Goal: Feedback & Contribution: Submit feedback/report problem

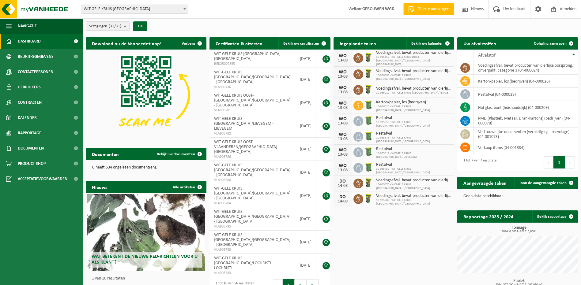
click at [177, 9] on span "WIT-GELE KRUIS [GEOGRAPHIC_DATA]" at bounding box center [134, 9] width 107 height 9
type input "temse"
select select "136907"
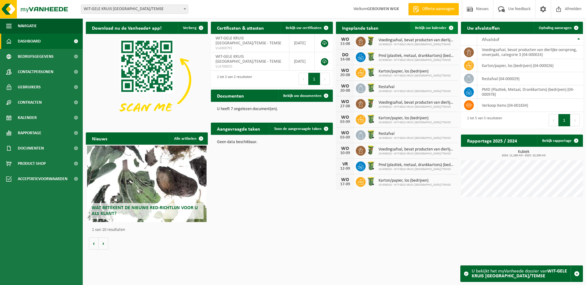
click at [438, 31] on link "Bekijk uw kalender" at bounding box center [433, 28] width 47 height 12
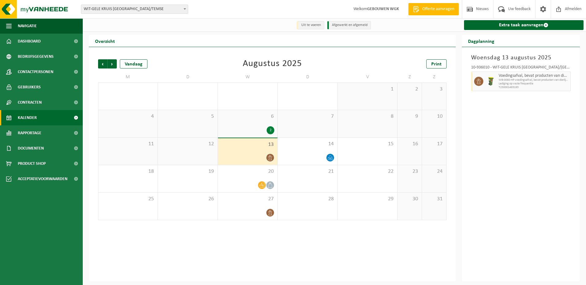
click at [270, 132] on div "2" at bounding box center [270, 130] width 8 height 8
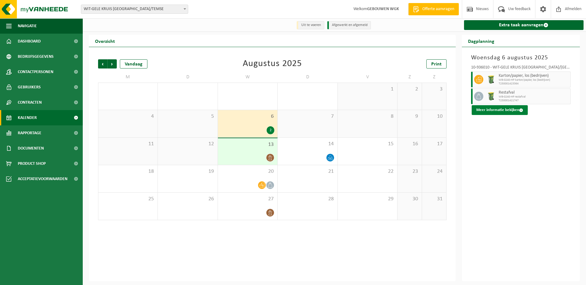
click at [488, 115] on button "Meer informatie bekijken" at bounding box center [499, 110] width 56 height 10
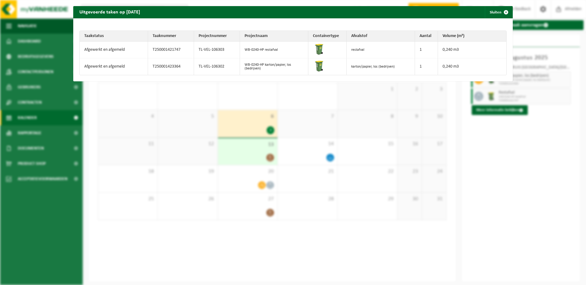
click at [501, 143] on div "Uitgevoerde taken op 2025-08-06 Sluiten Taakstatus Taaknummer Projectnummer Pro…" at bounding box center [293, 142] width 586 height 285
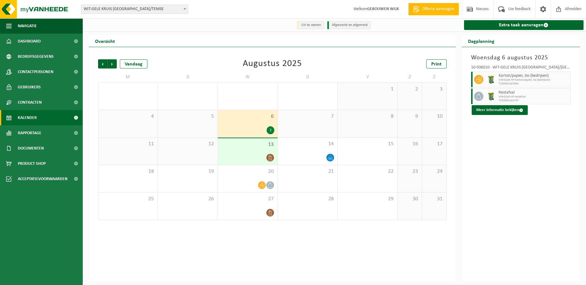
click at [397, 59] on div "Vorige Volgende Vandaag Augustus 2025 Print M D W D V Z Z 28 29 30 1 31 1 2 3 4…" at bounding box center [272, 139] width 354 height 173
click at [314, 60] on div "Vorige Volgende Vandaag Augustus 2025 Print" at bounding box center [272, 63] width 348 height 9
click at [367, 57] on div "Vorige Volgende Vandaag Augustus 2025 Print M D W D V Z Z 28 29 30 1 31 1 2 3 4…" at bounding box center [272, 139] width 354 height 173
click at [408, 44] on div "Overzicht" at bounding box center [272, 41] width 367 height 12
click at [405, 44] on div "Overzicht" at bounding box center [272, 41] width 367 height 12
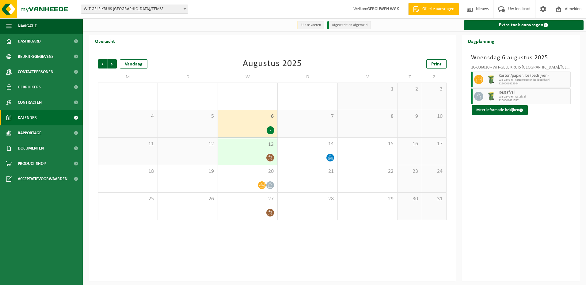
click at [405, 48] on div "Vorige Volgende Vandaag Augustus 2025 Print M D W D V Z Z 28 29 30 1 31 1 2 3 4…" at bounding box center [272, 164] width 367 height 235
click at [405, 52] on div "Vorige Volgende Vandaag Augustus 2025 Print M D W D V Z Z 28 29 30 1 31 1 2 3 4…" at bounding box center [272, 164] width 367 height 235
click at [405, 47] on div "Overzicht" at bounding box center [272, 41] width 367 height 12
click at [271, 149] on div "13" at bounding box center [247, 151] width 59 height 27
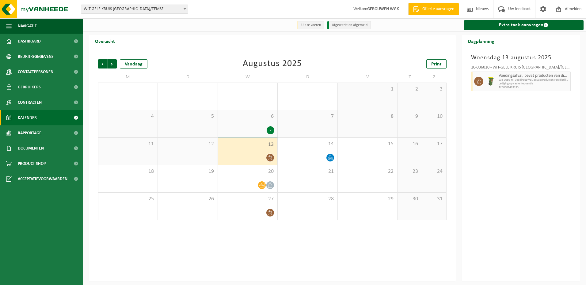
click at [295, 251] on div "Vorige Volgende Vandaag Augustus 2025 Print M D W D V Z Z 28 29 30 1 31 1 2 3 4…" at bounding box center [272, 164] width 367 height 235
click at [500, 29] on link "Extra taak aanvragen" at bounding box center [524, 25] width 120 height 10
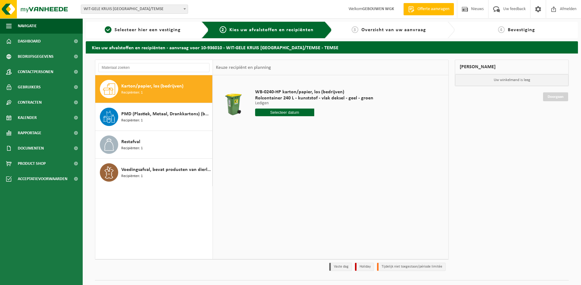
click at [267, 113] on input "text" at bounding box center [284, 113] width 59 height 8
click at [302, 169] on div "28 29 30 31 1 2 3 4 5 6 7 8 9 10 11 12 13 14 15 16 17 18 19 20 21 22 23 24 25 2…" at bounding box center [292, 166] width 75 height 49
click at [303, 168] on div "28 29 30 31 1 2 3 4 5 6 7 8 9 10 11 12 13 14 15 16 17 18 19 20 21 22 23 24 25 2…" at bounding box center [292, 166] width 75 height 49
click at [306, 167] on div "28 29 30 31 1 2 3 4 5 6 7 8 9 10 11 12 13 14 15 16 17 18 19 20 21 22 23 24 25 2…" at bounding box center [292, 166] width 75 height 49
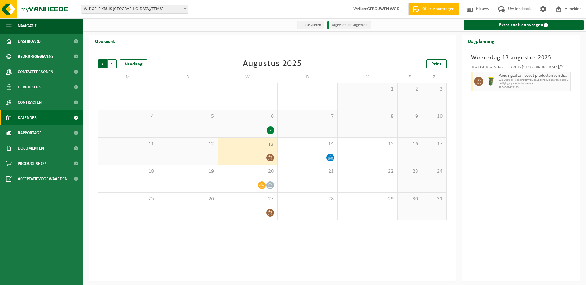
click at [110, 64] on span "Volgende" at bounding box center [111, 63] width 9 height 9
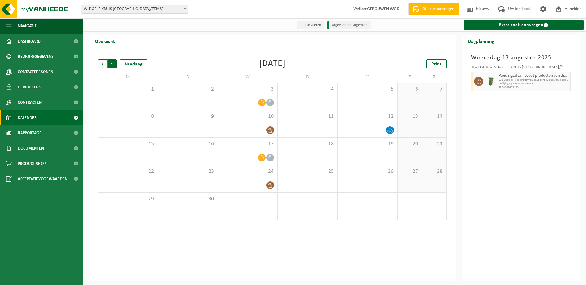
click at [106, 64] on span "Vorige" at bounding box center [102, 63] width 9 height 9
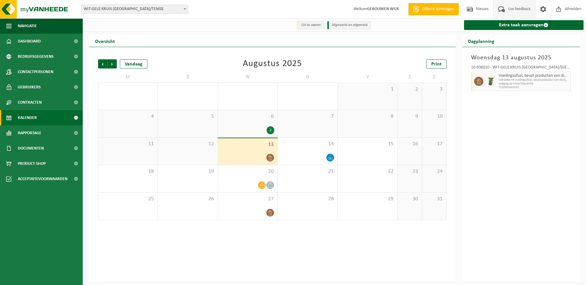
click at [503, 13] on span at bounding box center [501, 9] width 10 height 18
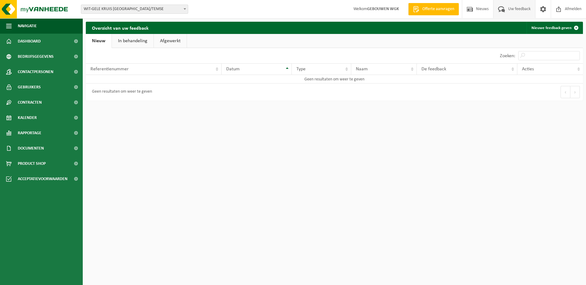
click at [145, 43] on link "In behandeling" at bounding box center [133, 41] width 42 height 14
click at [169, 41] on link "Afgewerkt" at bounding box center [171, 41] width 33 height 14
click at [101, 41] on link "Nieuw" at bounding box center [98, 41] width 25 height 14
click at [538, 31] on link "Nieuwe feedback geven" at bounding box center [554, 28] width 56 height 12
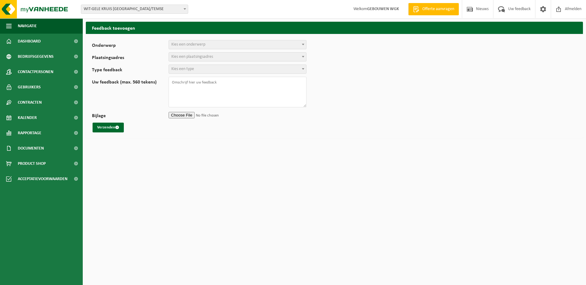
select select
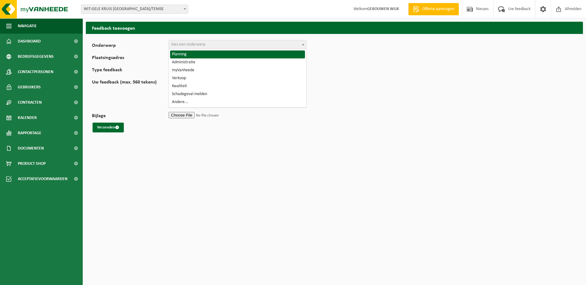
click at [255, 44] on span "Kies een onderwerp" at bounding box center [237, 44] width 137 height 9
select select "1"
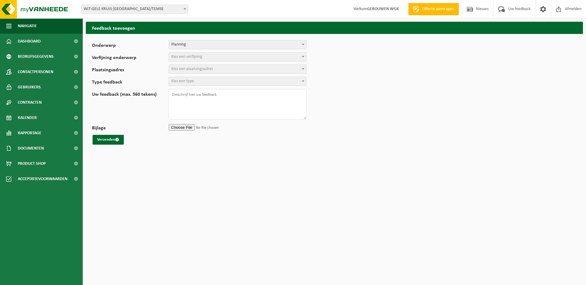
click at [247, 58] on span "Kies een verfijning" at bounding box center [237, 57] width 137 height 9
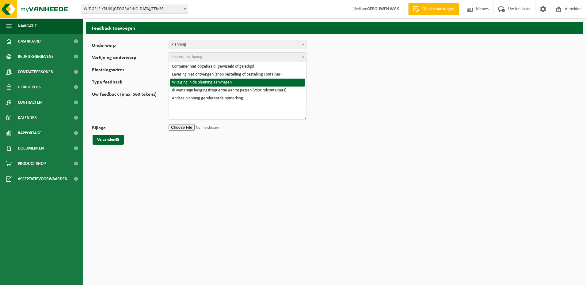
select select "4"
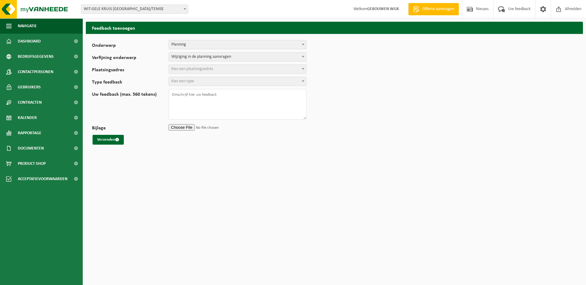
click at [253, 70] on span "Kies een plaatsingsadres" at bounding box center [237, 69] width 137 height 9
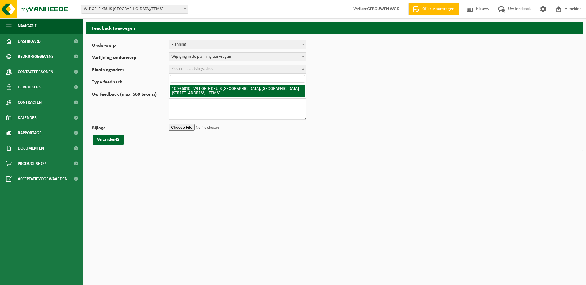
select select "136907"
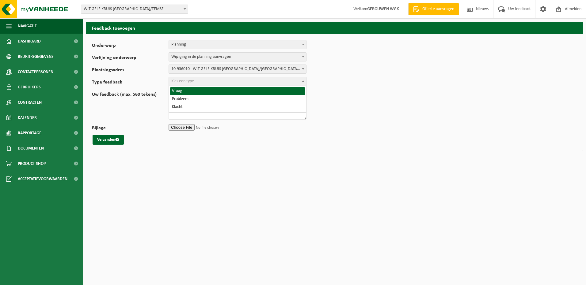
click at [250, 80] on span "Kies een type" at bounding box center [237, 81] width 137 height 9
select select "QUE"
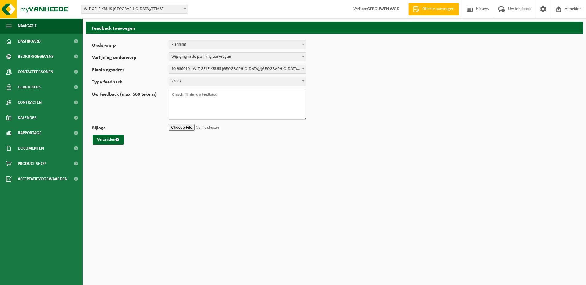
click at [233, 98] on textarea "Uw feedback (max. 560 tekens)" at bounding box center [237, 104] width 138 height 31
click at [203, 117] on textarea "Beste Wij vragen ons af of de kartoncontainer is opgehaald in Temse op 06/08/20…" at bounding box center [237, 104] width 138 height 31
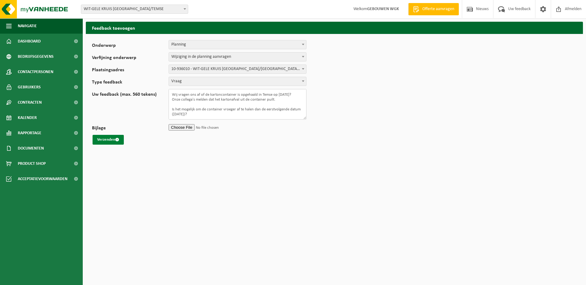
type textarea "Beste Wij vragen ons af of de kartoncontainer is opgehaald in Temse op 06/08/20…"
click at [122, 139] on button "Verzenden" at bounding box center [107, 140] width 31 height 10
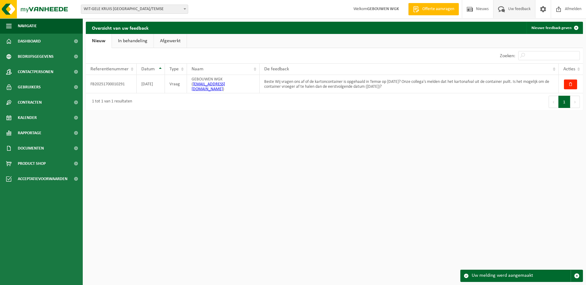
click at [522, 122] on html "Vestiging: WIT-GELE KRUIS [GEOGRAPHIC_DATA] WIT-[GEOGRAPHIC_DATA] KRUIS [GEOGRA…" at bounding box center [293, 142] width 586 height 285
click at [39, 8] on img at bounding box center [36, 9] width 73 height 18
